Goal: Task Accomplishment & Management: Use online tool/utility

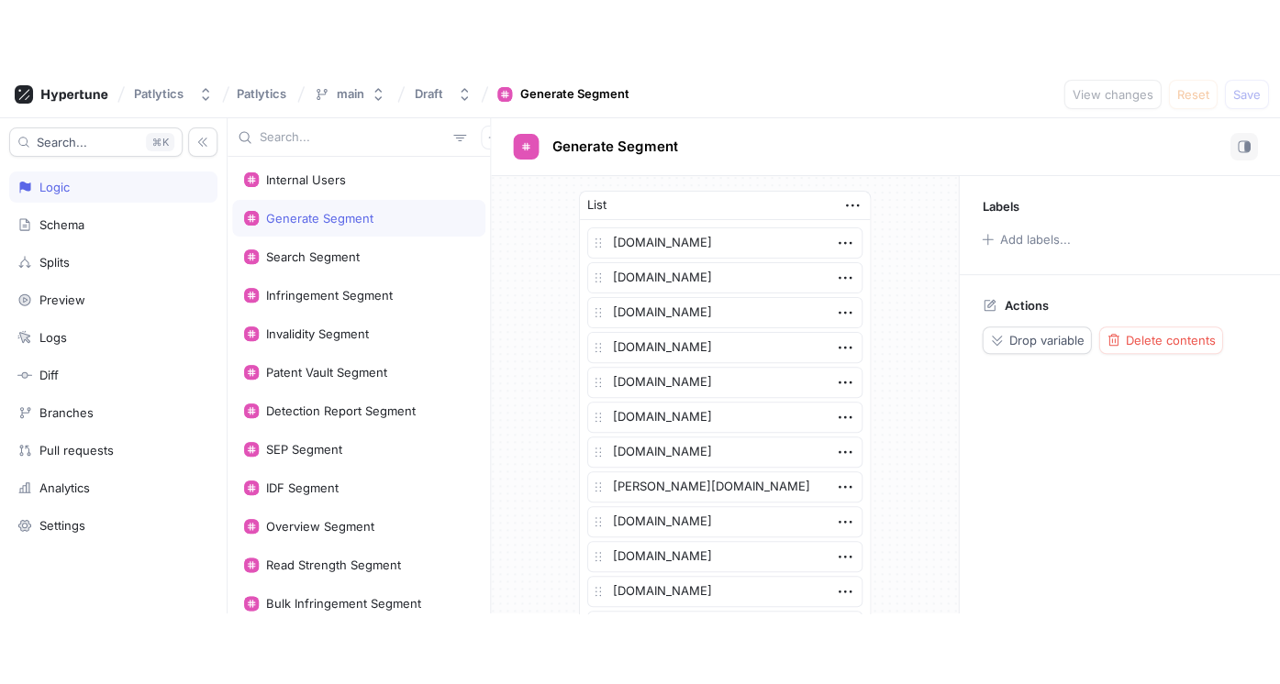
scroll to position [1931, 0]
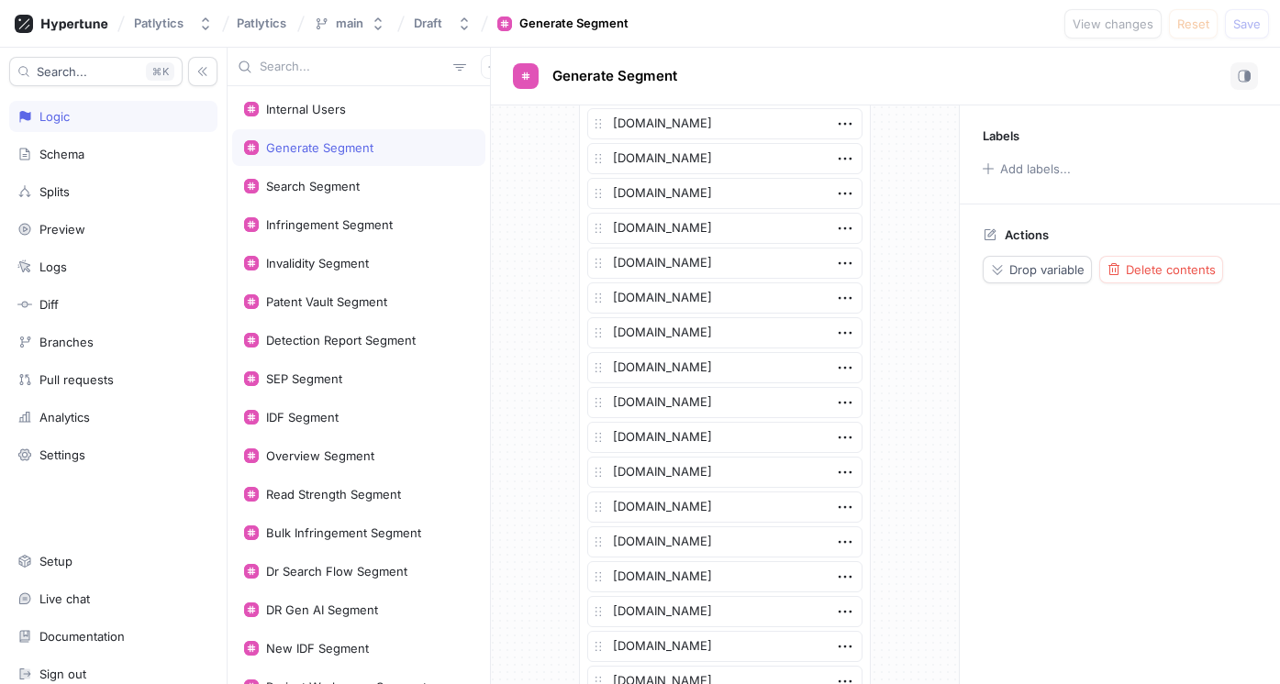
type textarea "x"
type textarea "[DOMAIN_NAME]"
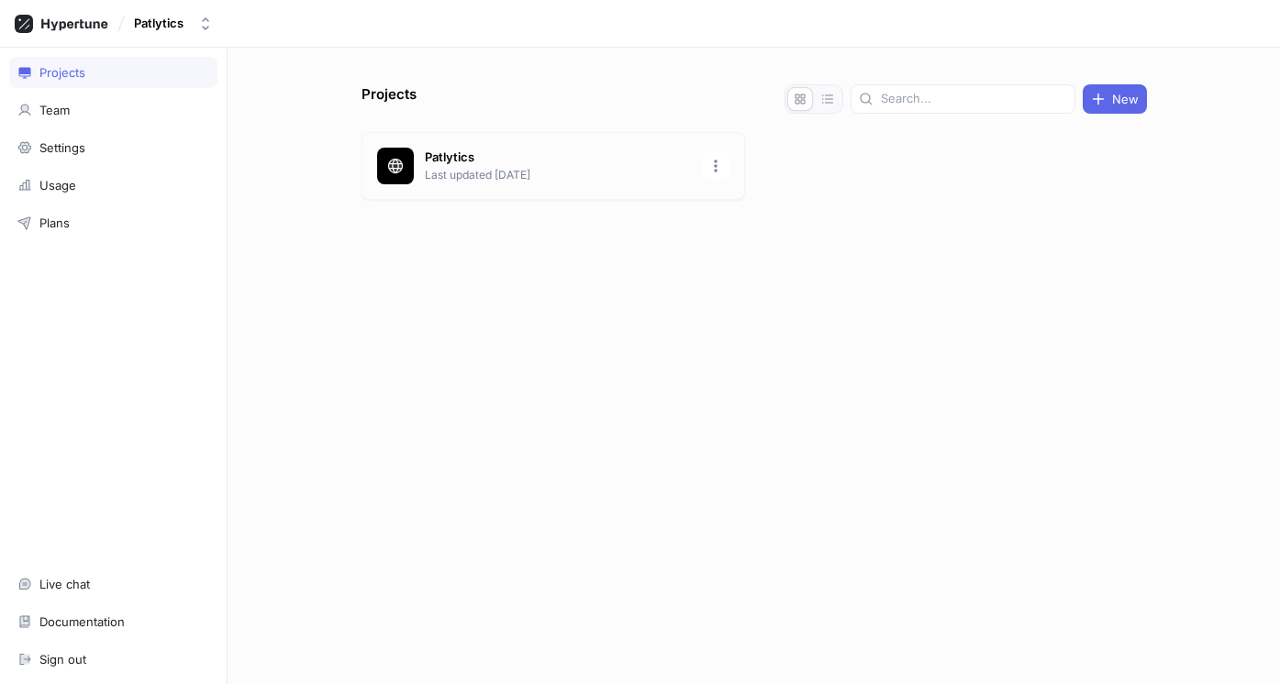
click at [533, 161] on p "Patlytics" at bounding box center [558, 158] width 266 height 18
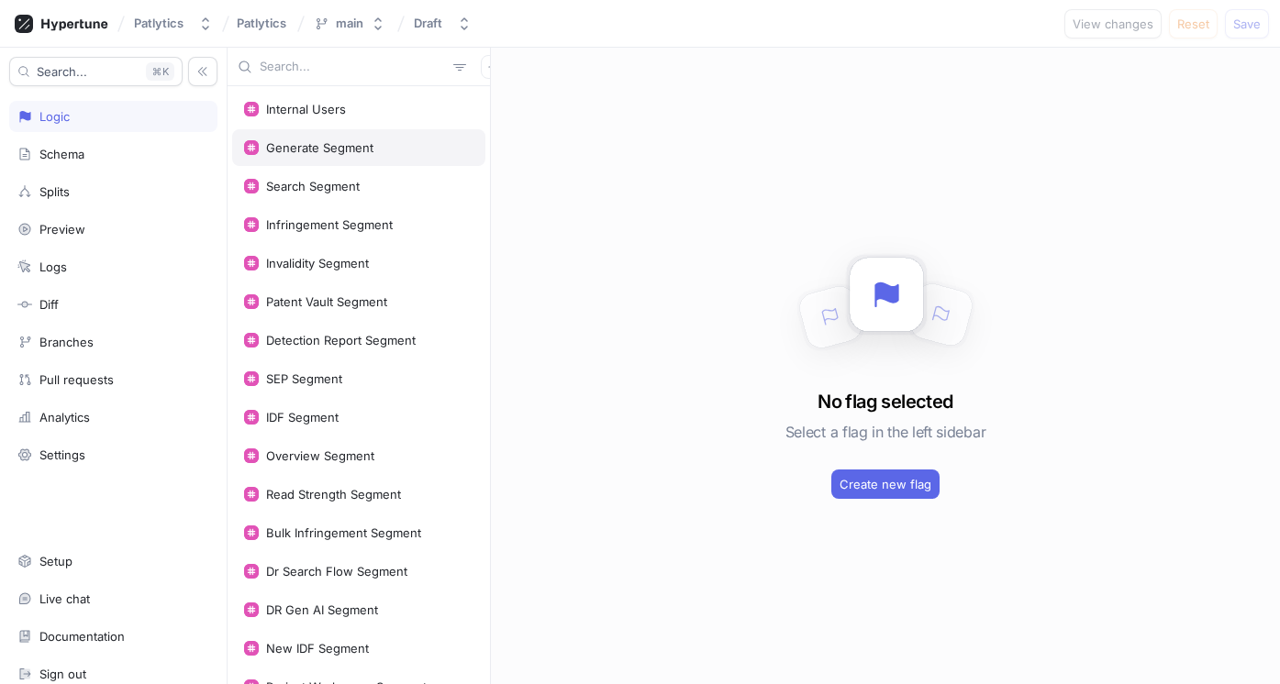
click at [319, 150] on div "Generate Segment" at bounding box center [319, 147] width 107 height 15
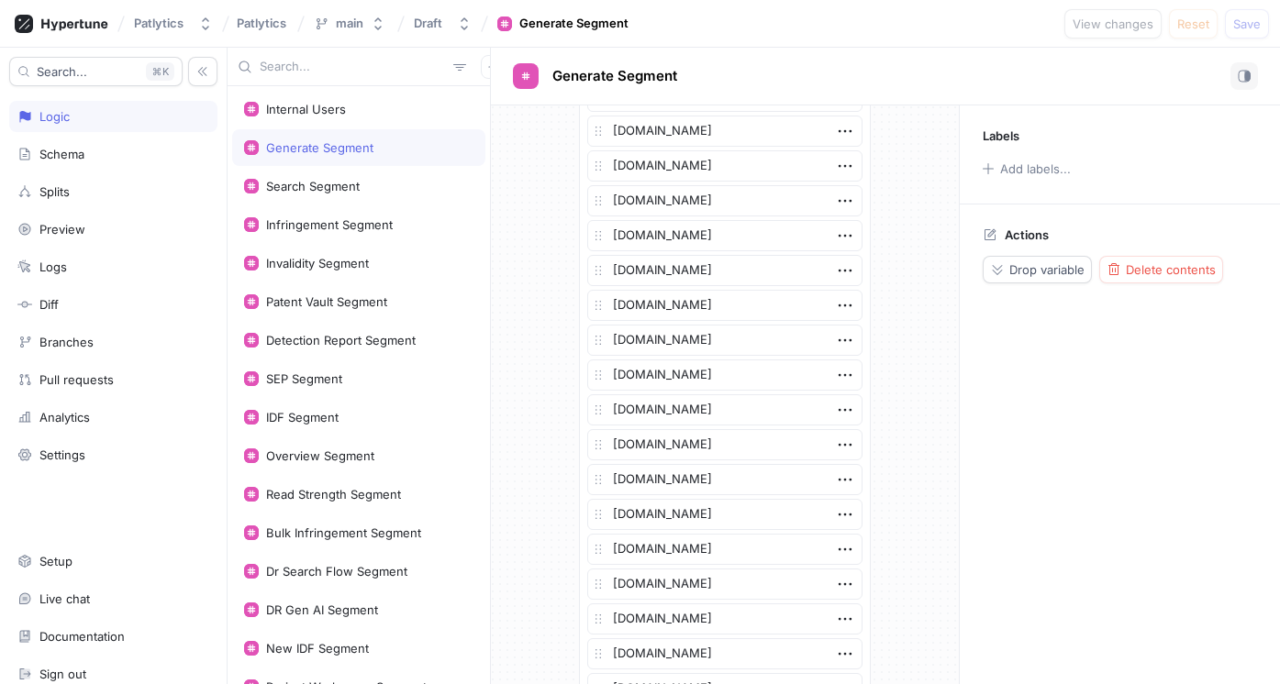
scroll to position [2904, 0]
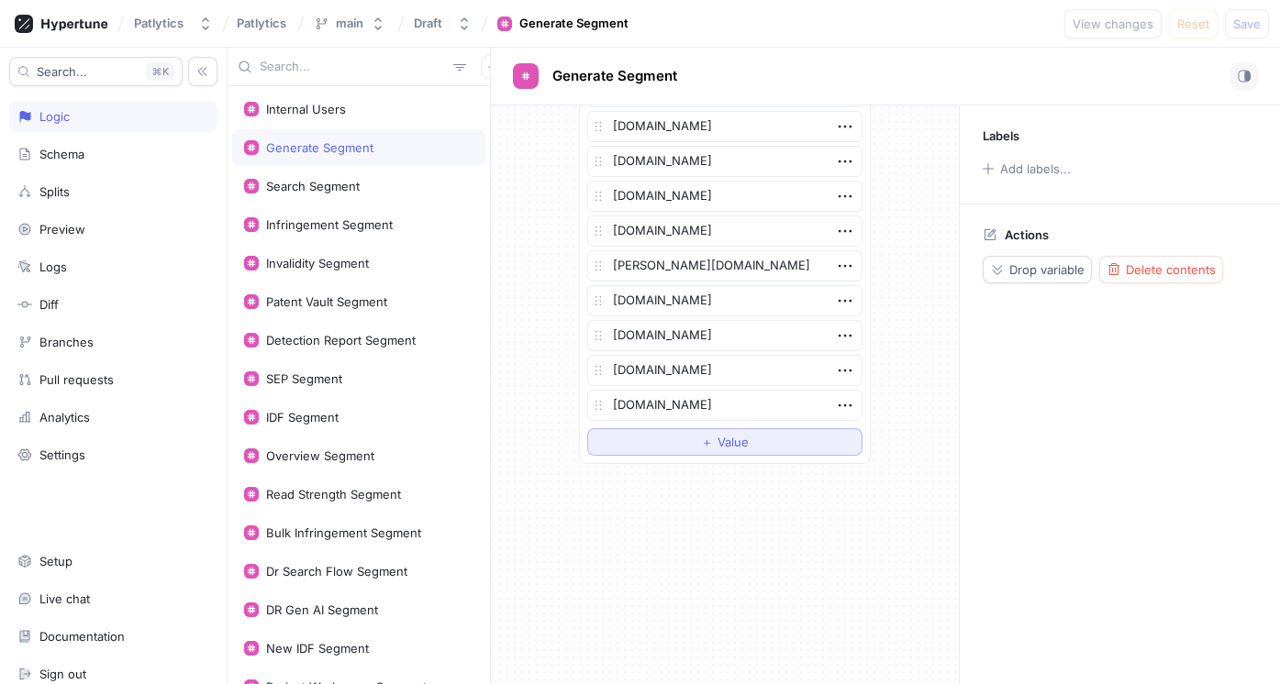
click at [727, 438] on span "Value" at bounding box center [732, 442] width 31 height 11
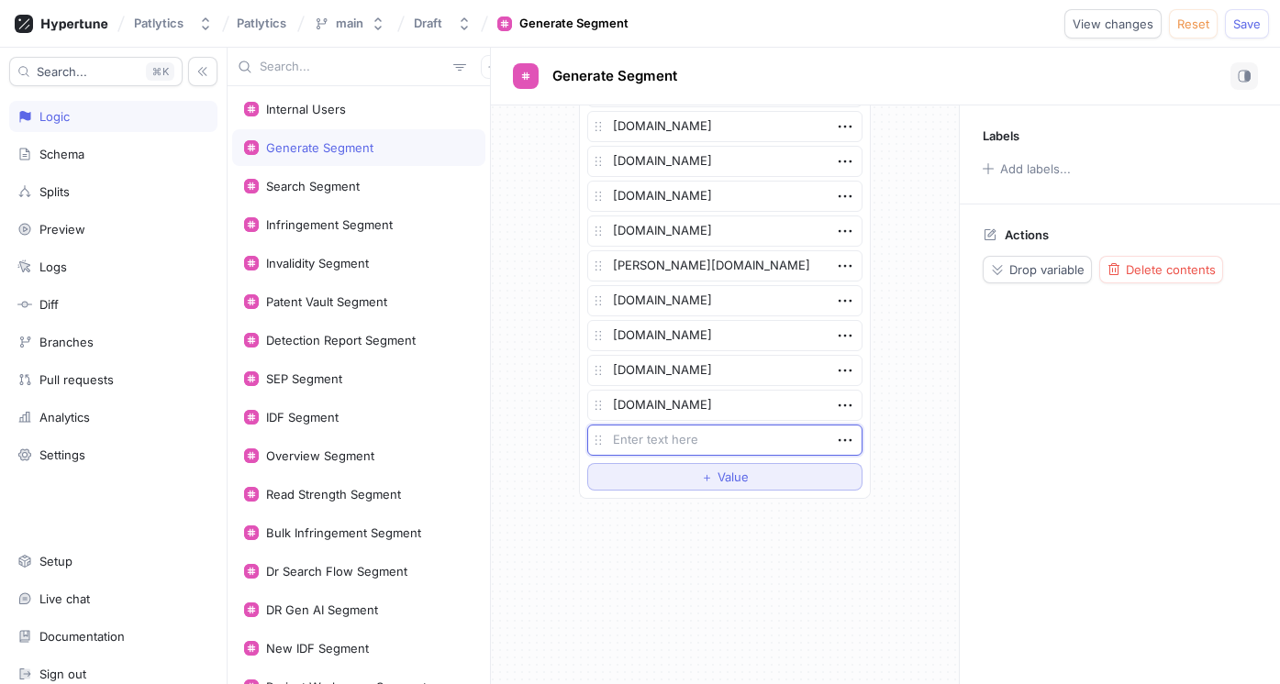
type textarea "x"
type textarea "[DOMAIN_NAME]"
click at [1248, 28] on span "Save" at bounding box center [1247, 23] width 28 height 11
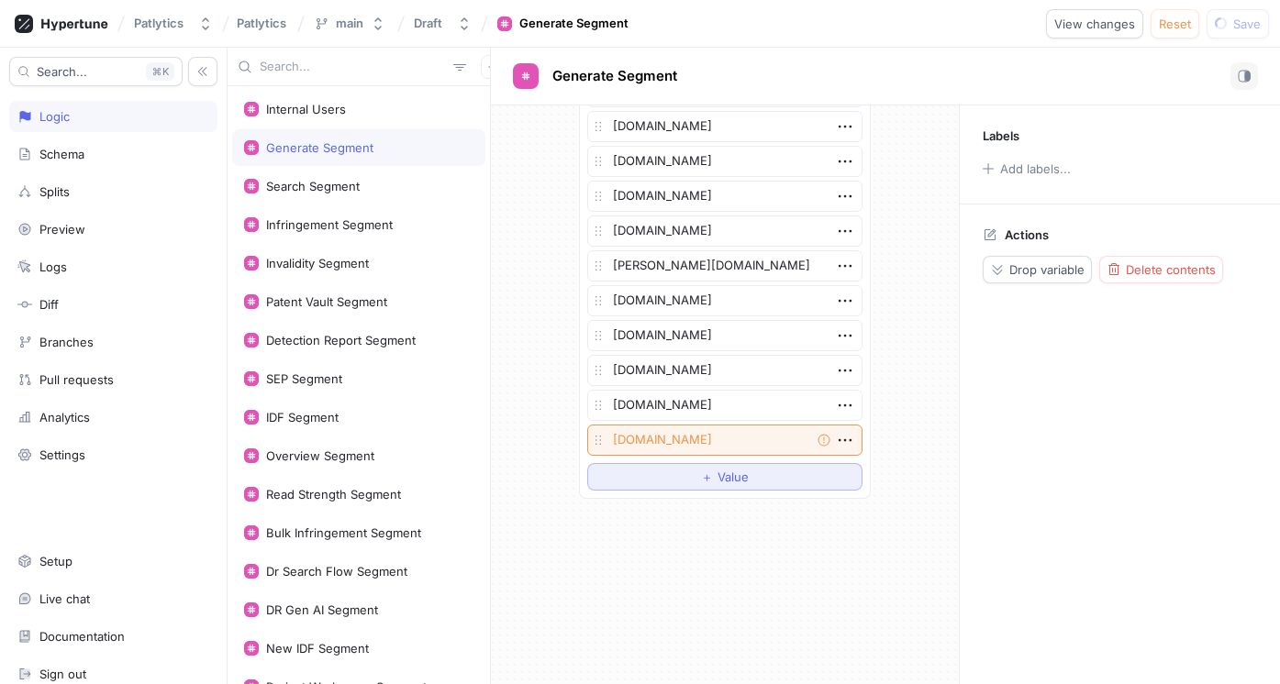
type textarea "x"
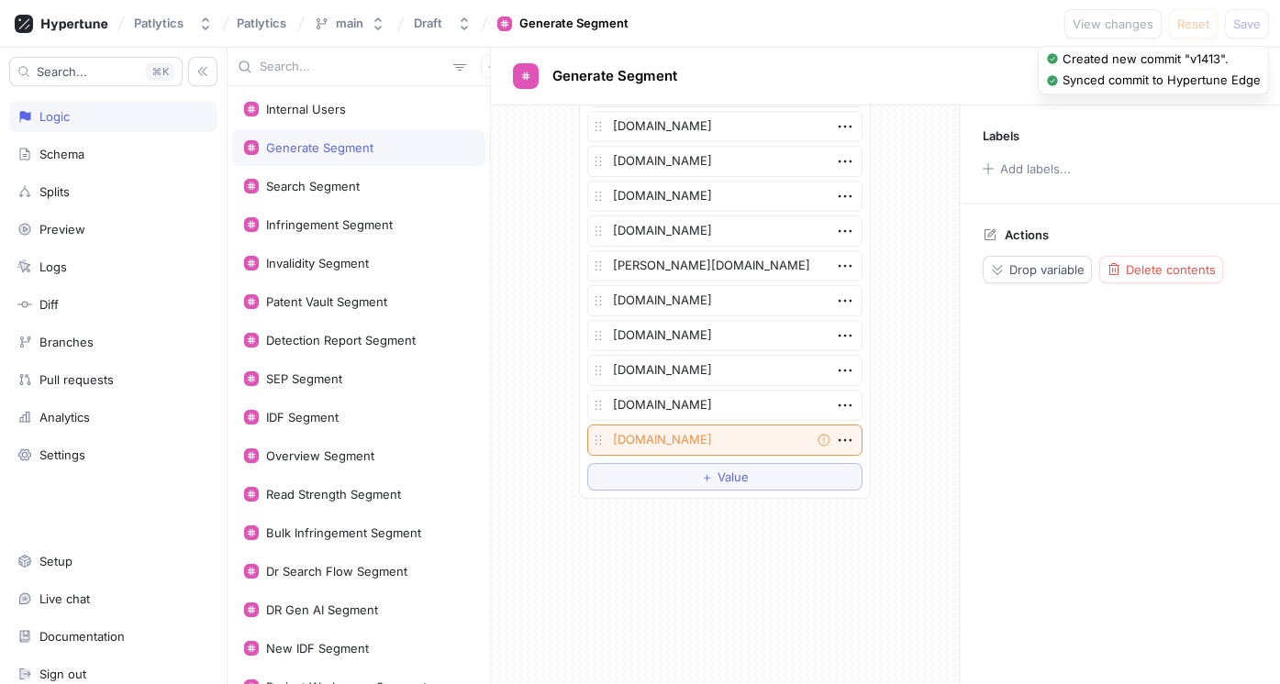
click at [735, 551] on div "List [DOMAIN_NAME] [DOMAIN_NAME] [DOMAIN_NAME] [DOMAIN_NAME] [DOMAIN_NAME] [DOM…" at bounding box center [725, 394] width 468 height 579
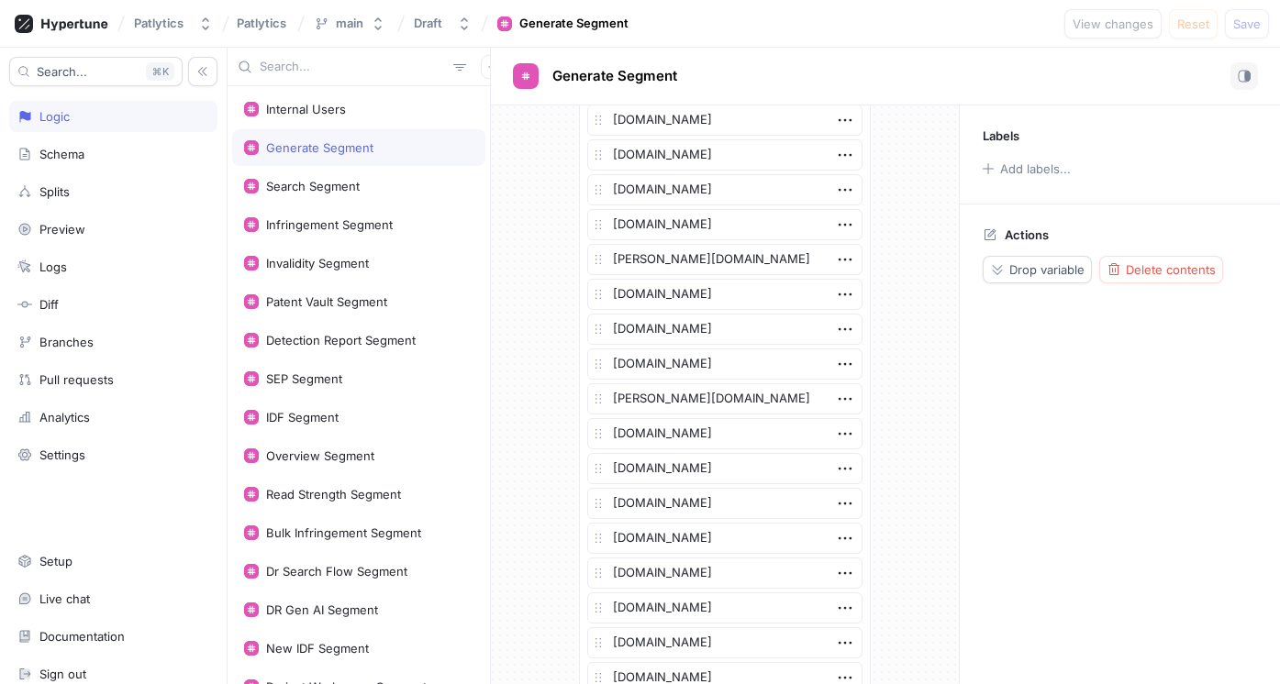
scroll to position [2939, 0]
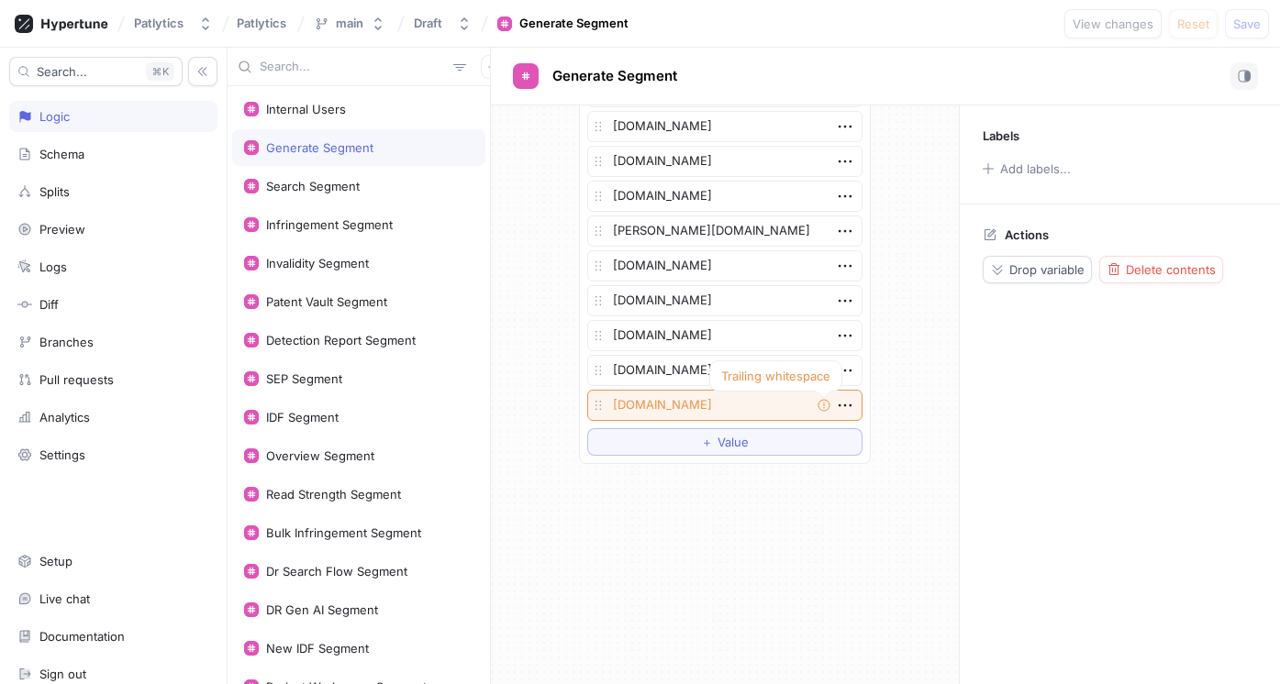
click at [826, 407] on div at bounding box center [823, 395] width 7 height 28
click at [710, 402] on textarea "[DOMAIN_NAME]" at bounding box center [724, 405] width 275 height 31
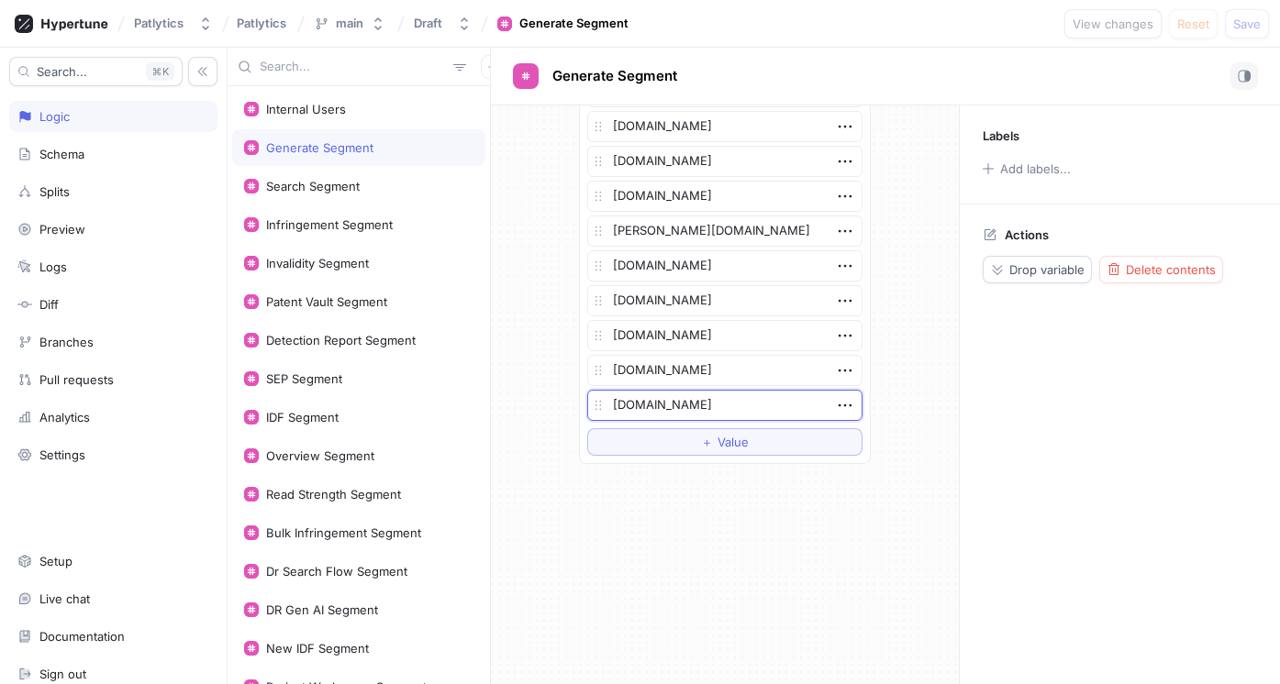
click at [1026, 430] on div "Labels Add labels... Actions Drop variable Delete contents" at bounding box center [1119, 394] width 321 height 579
type textarea "x"
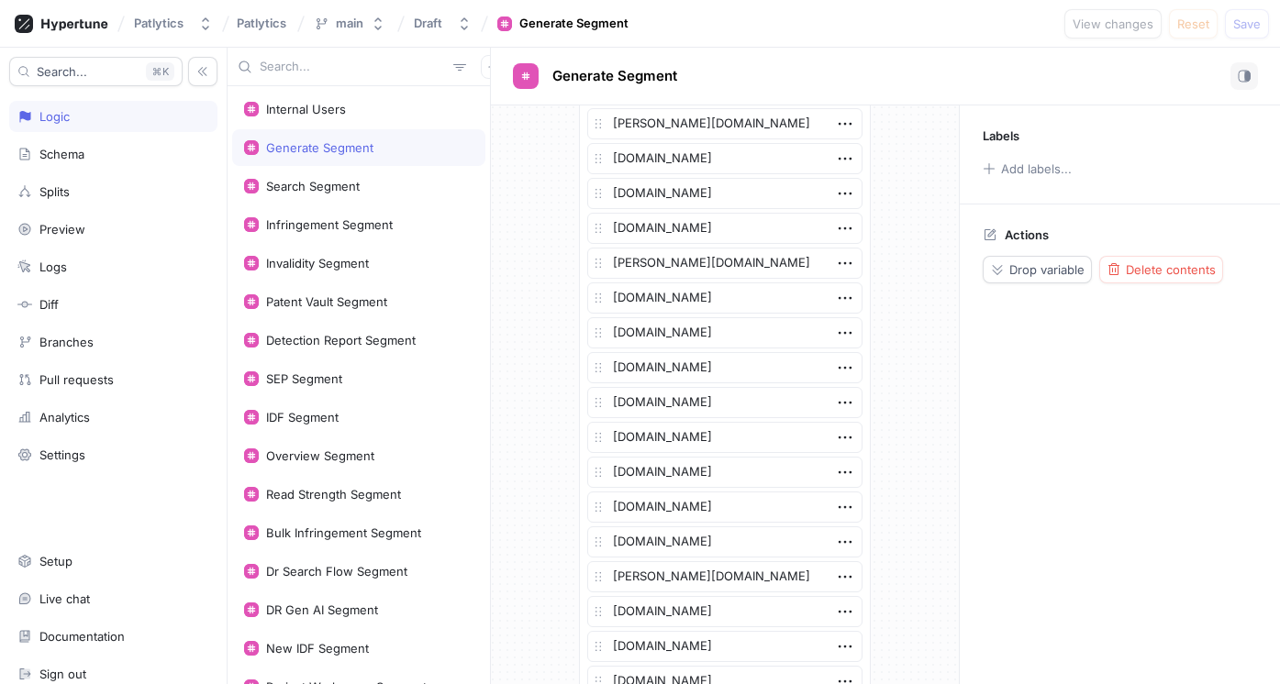
scroll to position [2939, 0]
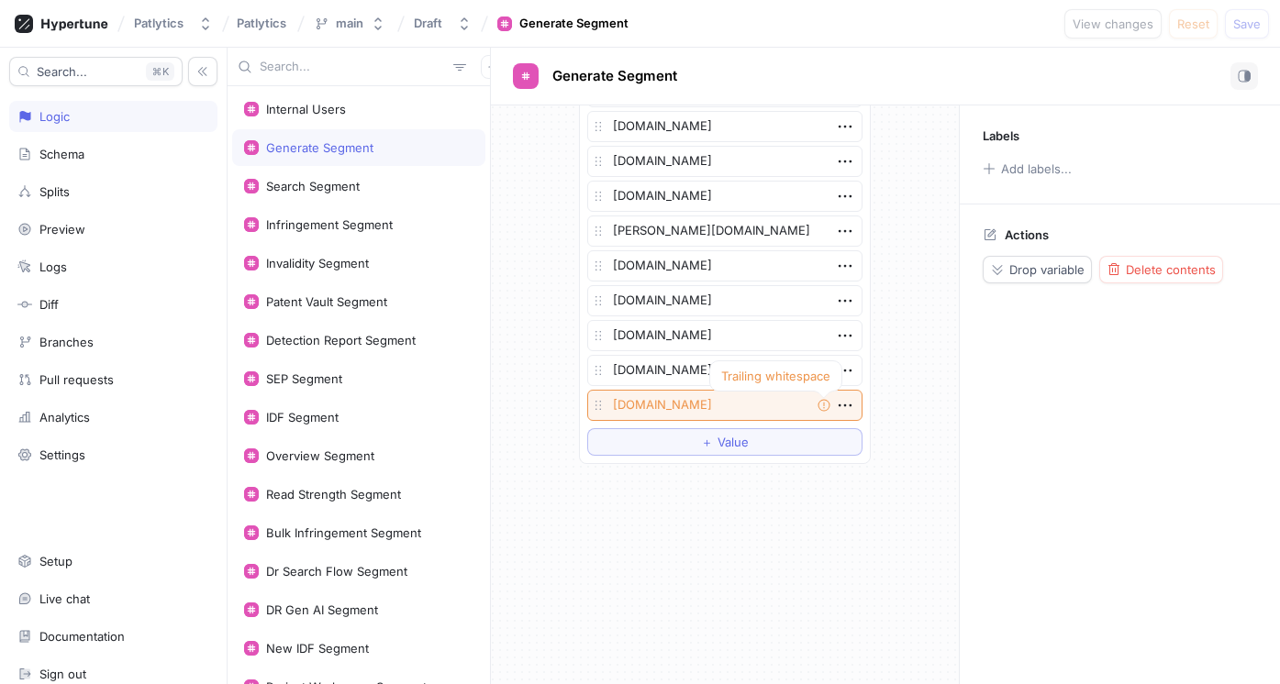
click at [825, 405] on div at bounding box center [823, 395] width 7 height 28
click at [697, 415] on textarea "[DOMAIN_NAME]" at bounding box center [724, 405] width 275 height 31
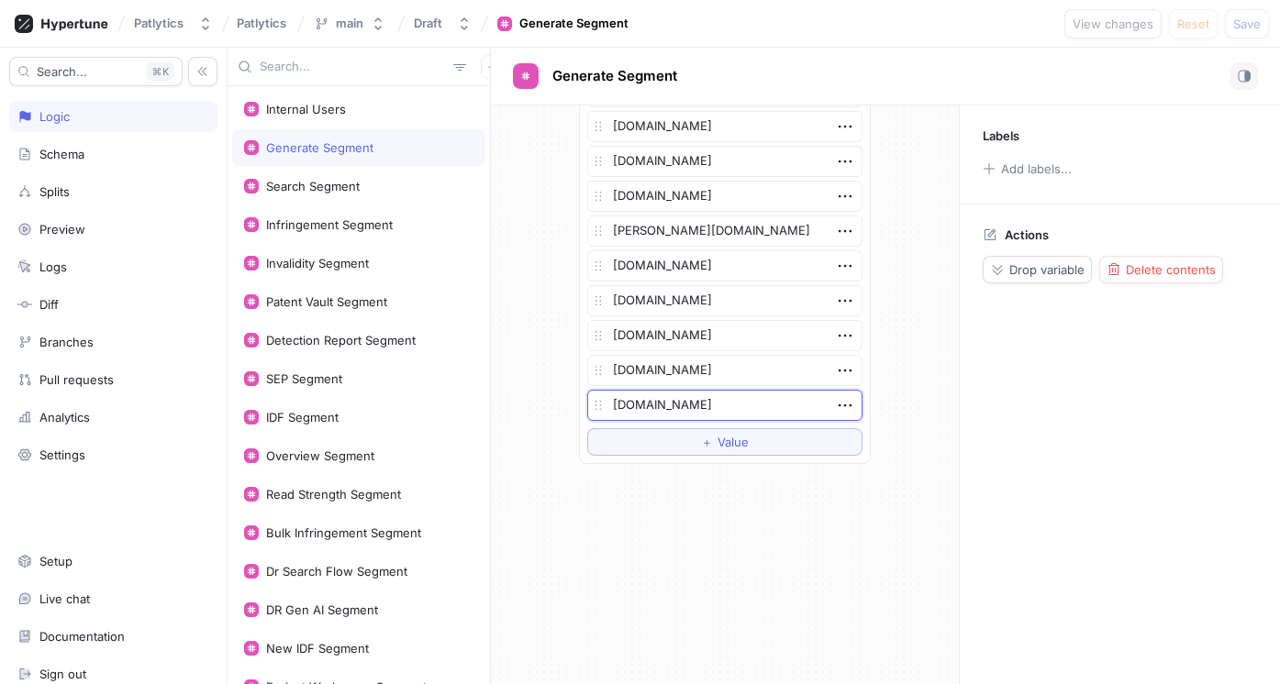
click at [697, 415] on textarea "[DOMAIN_NAME]" at bounding box center [724, 405] width 275 height 31
click at [724, 406] on textarea "[DOMAIN_NAME]" at bounding box center [724, 405] width 275 height 31
type textarea "x"
type textarea "[DOMAIN_NAME]"
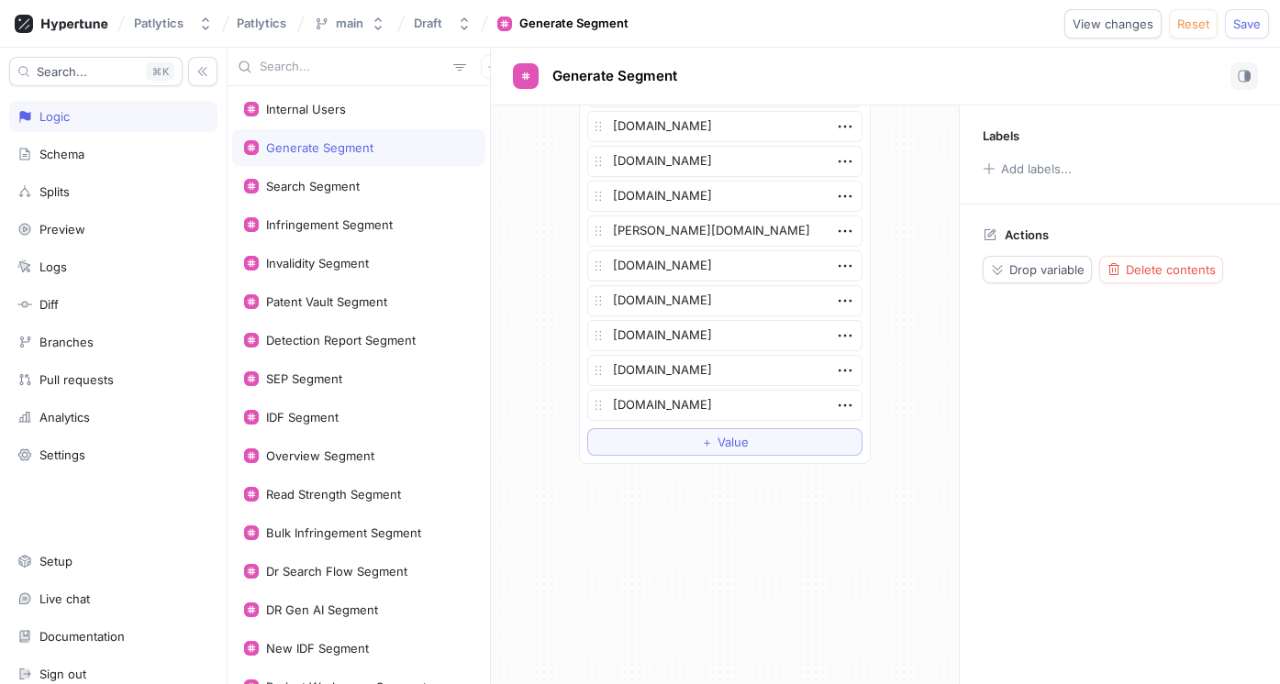
click at [754, 532] on div "List [DOMAIN_NAME] [DOMAIN_NAME] [DOMAIN_NAME] [DOMAIN_NAME] [DOMAIN_NAME] [DOM…" at bounding box center [725, 394] width 468 height 579
click at [1247, 37] on button "Save" at bounding box center [1247, 23] width 44 height 29
type textarea "x"
